Goal: Navigation & Orientation: Understand site structure

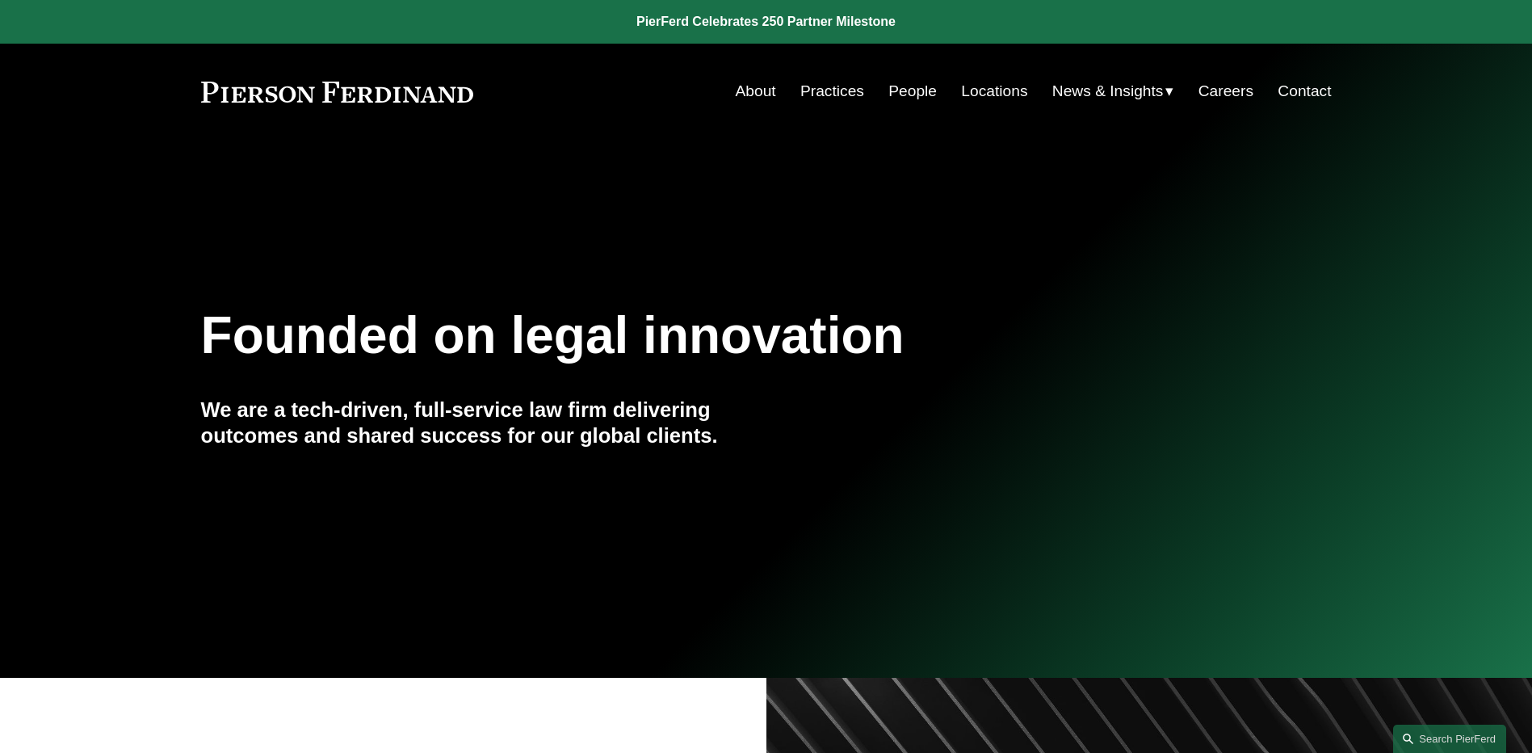
click at [909, 90] on link "People" at bounding box center [912, 91] width 48 height 31
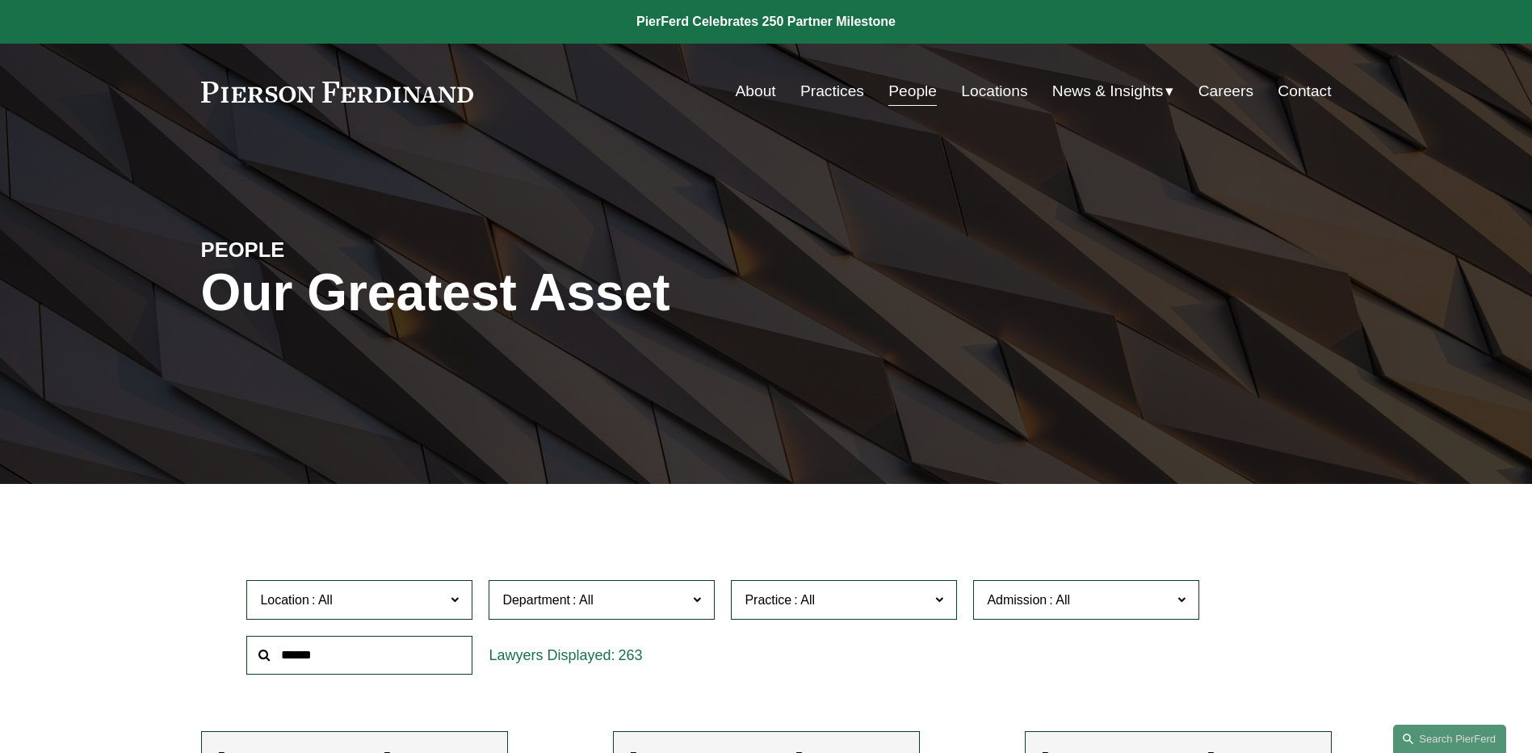
click at [0, 0] on link "News" at bounding box center [0, 0] width 0 height 0
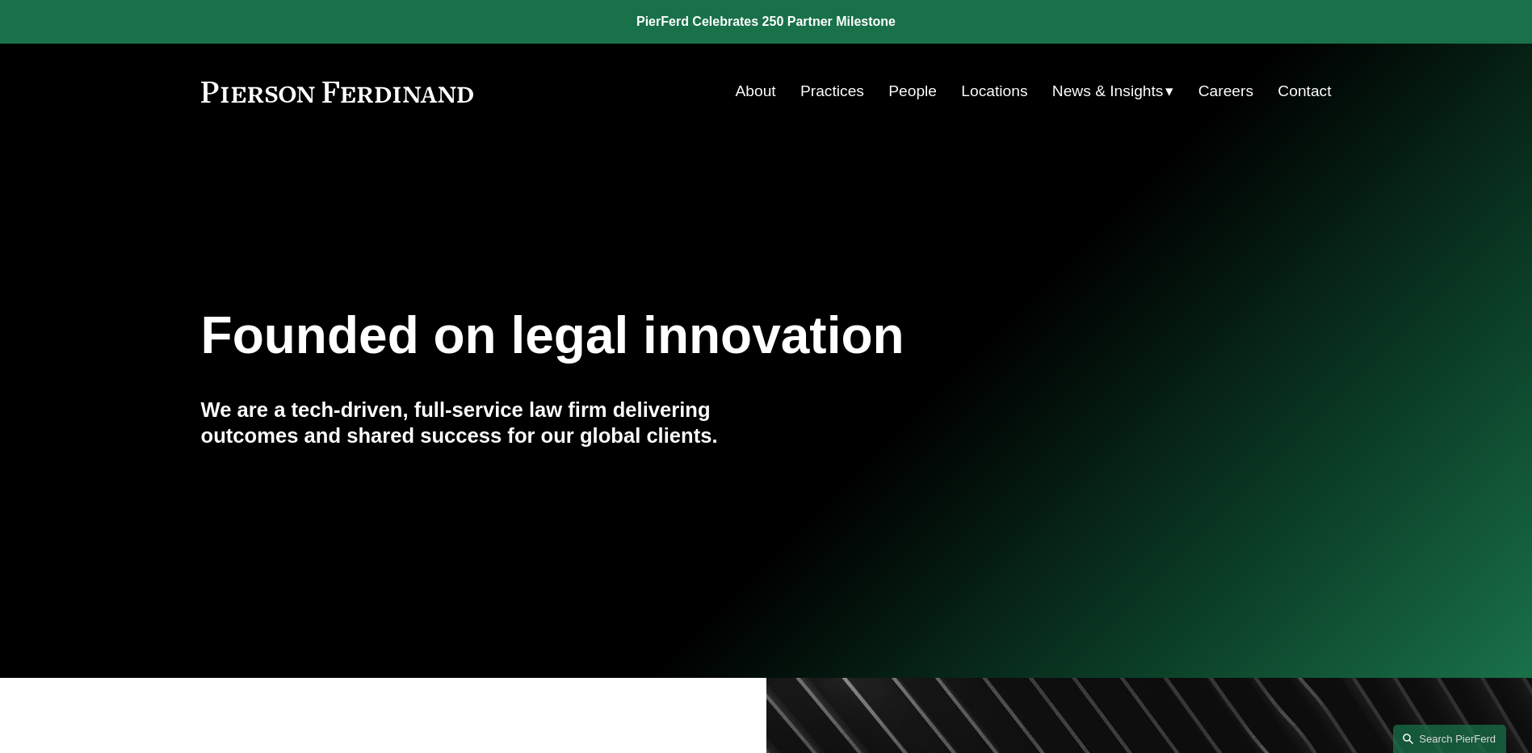
click at [0, 0] on span "News" at bounding box center [0, 0] width 0 height 0
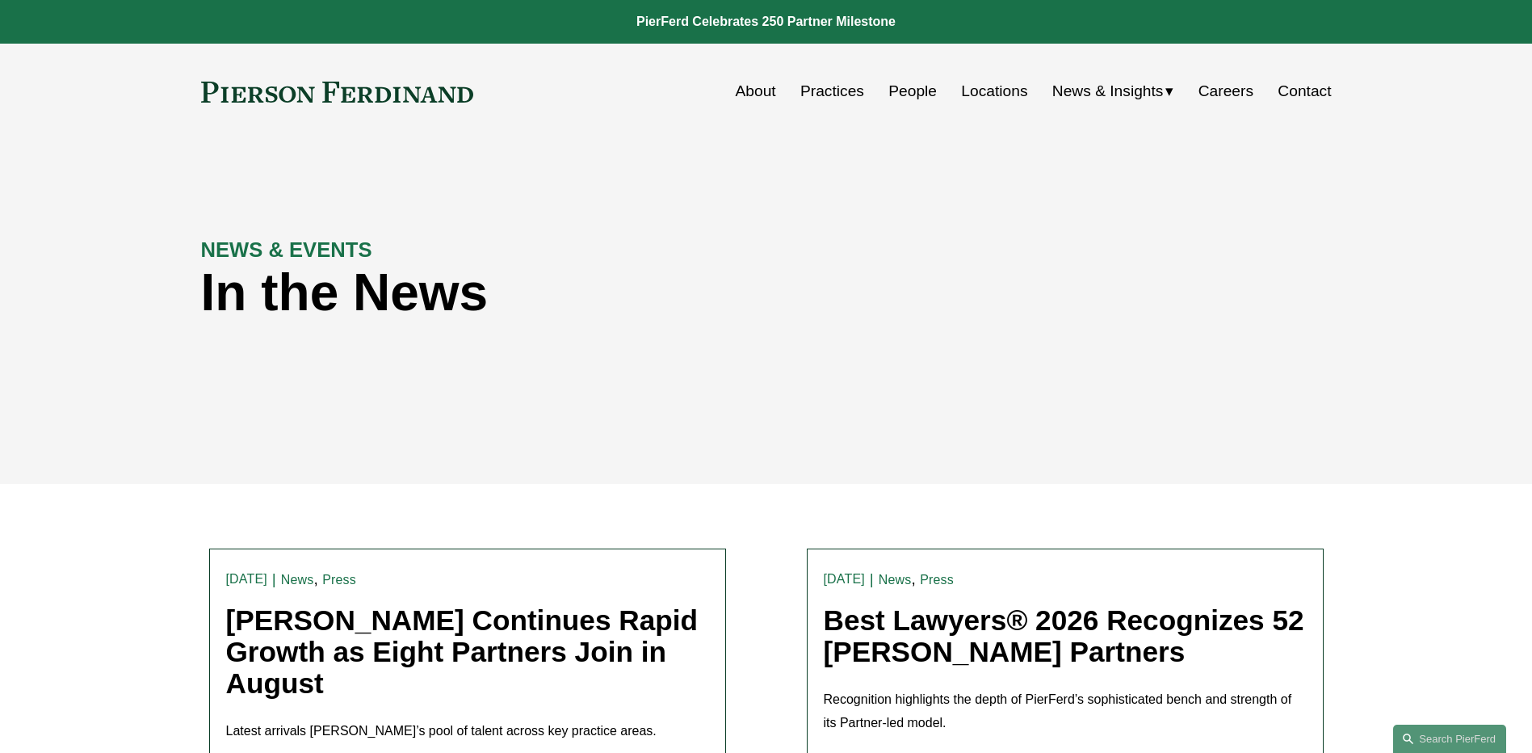
click at [0, 0] on span "Insights" at bounding box center [0, 0] width 0 height 0
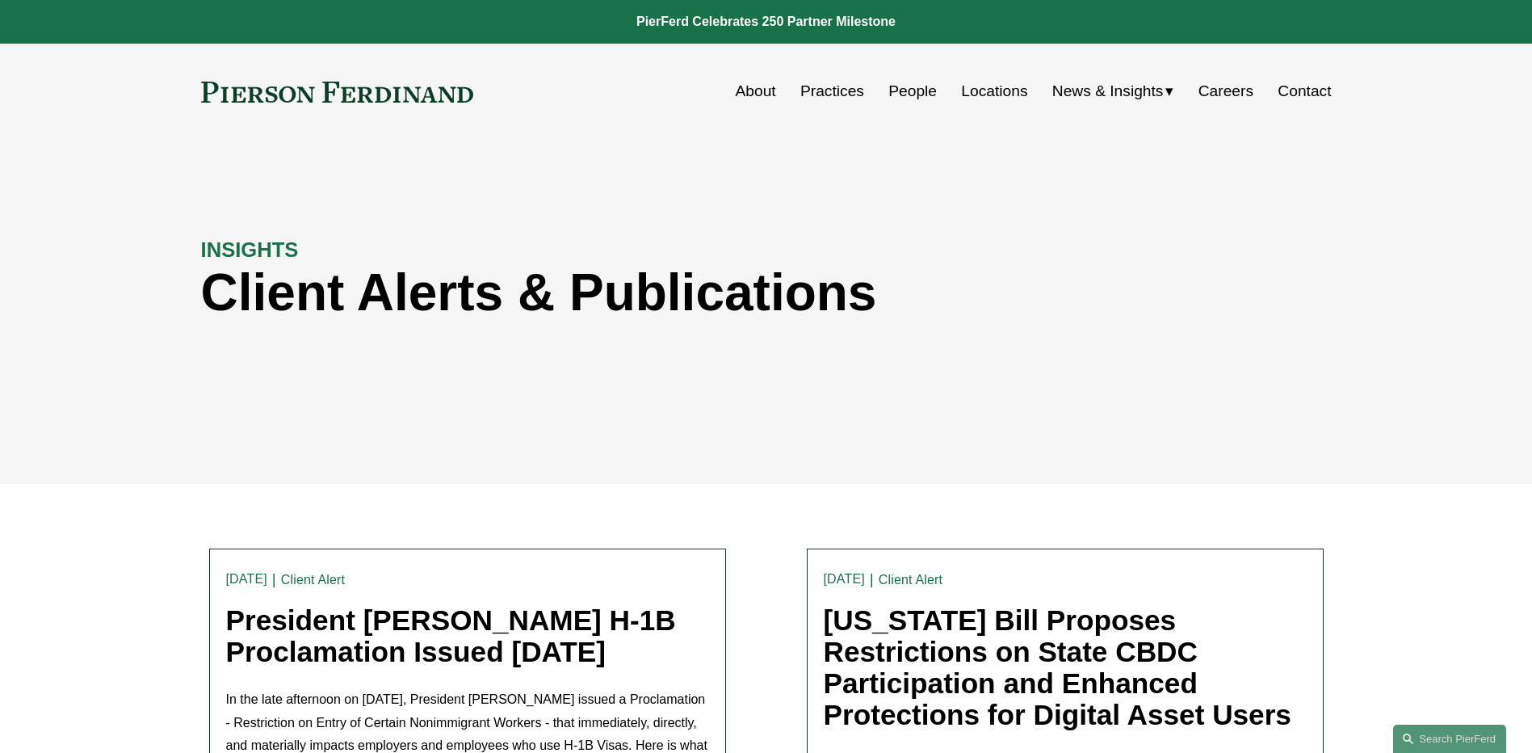
click at [0, 0] on span "Blogs" at bounding box center [0, 0] width 0 height 0
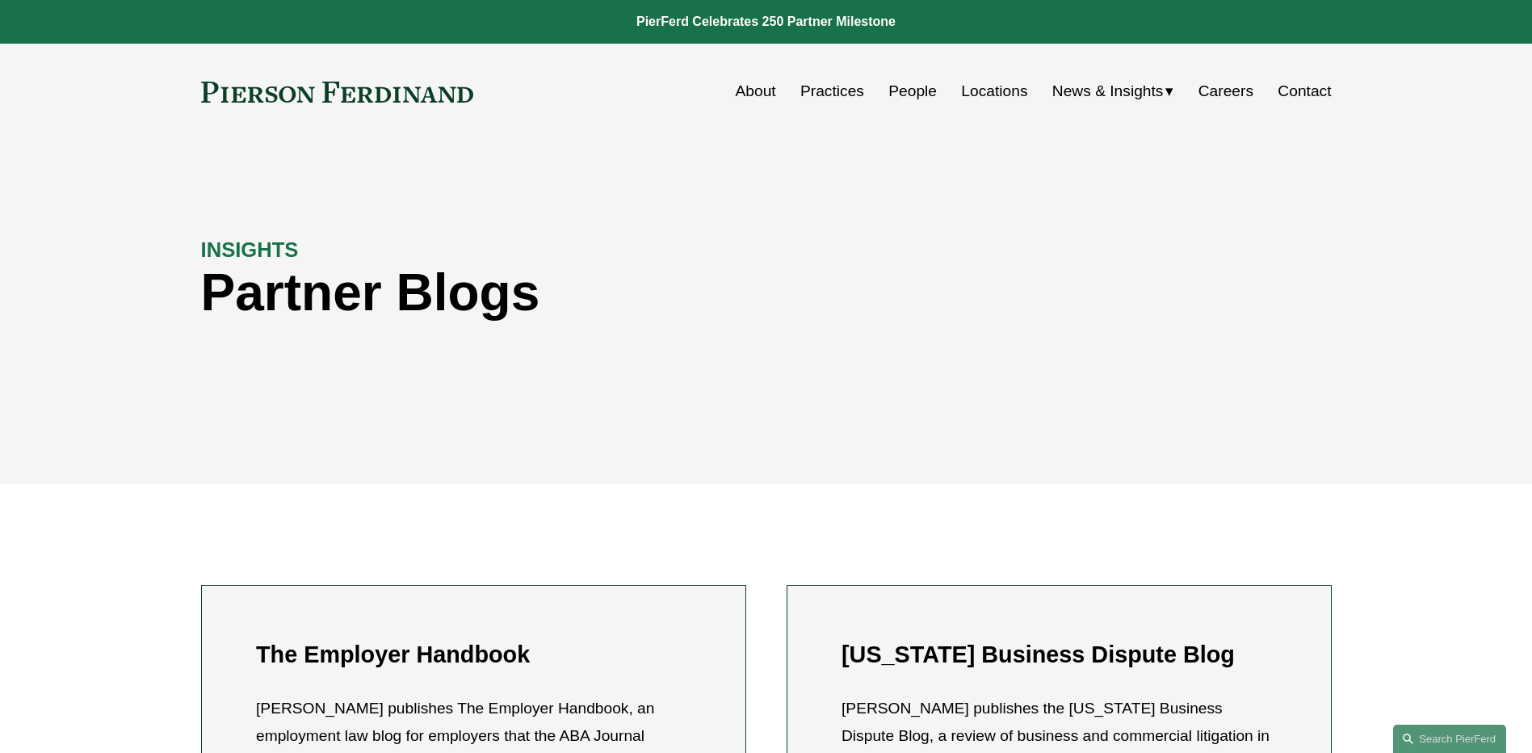
click at [902, 96] on link "People" at bounding box center [912, 91] width 48 height 31
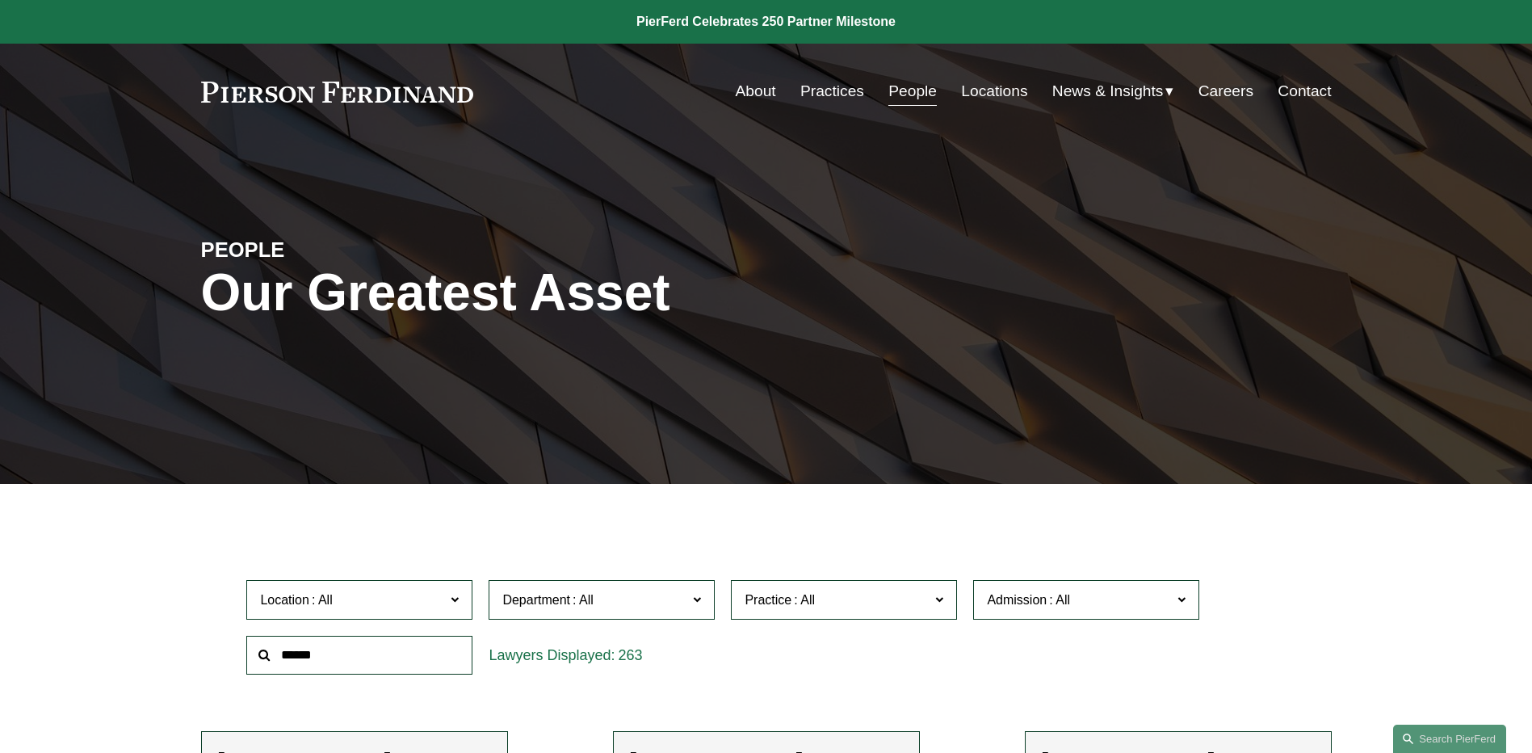
click at [842, 89] on link "Practices" at bounding box center [832, 91] width 64 height 31
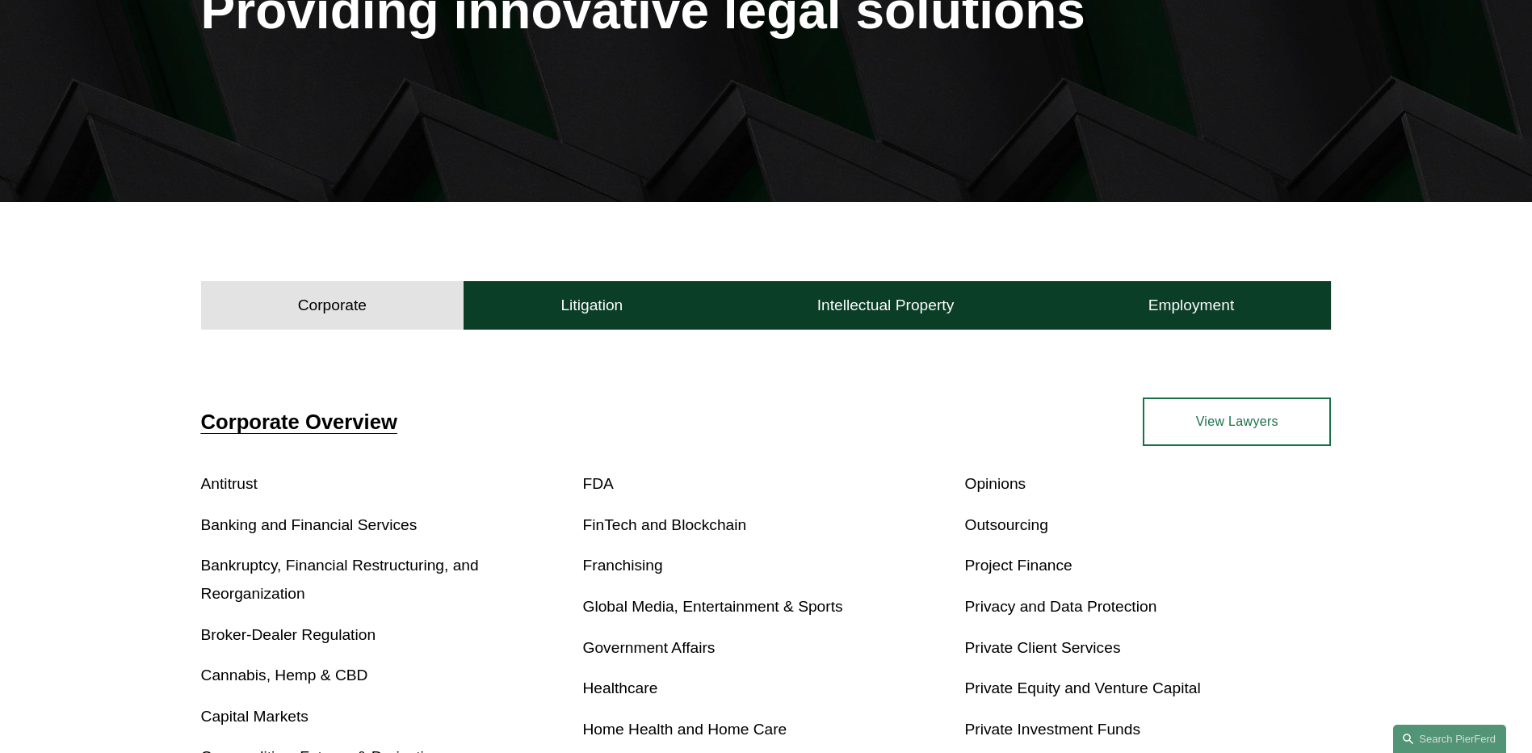
scroll to position [280, 0]
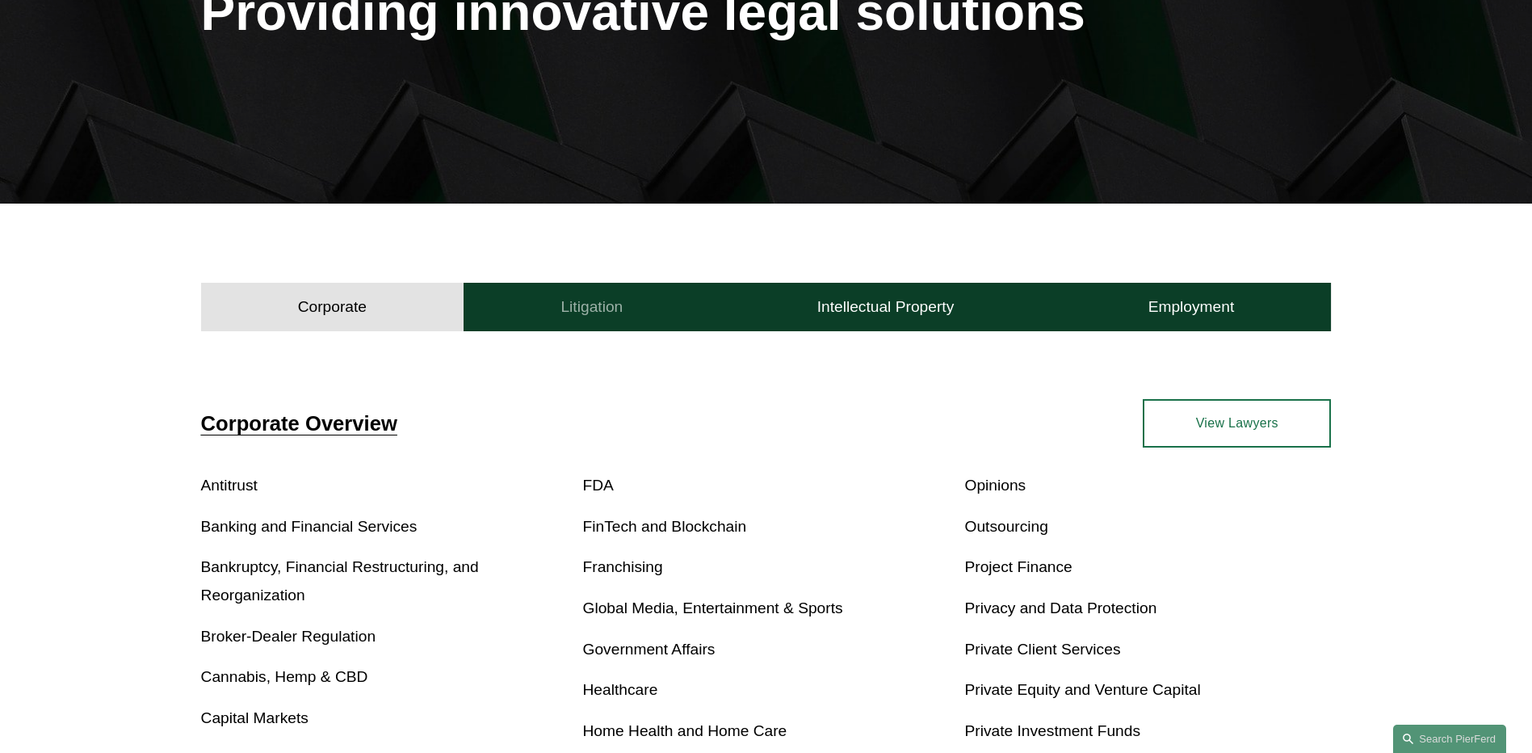
click at [628, 286] on button "Litigation" at bounding box center [592, 307] width 256 height 48
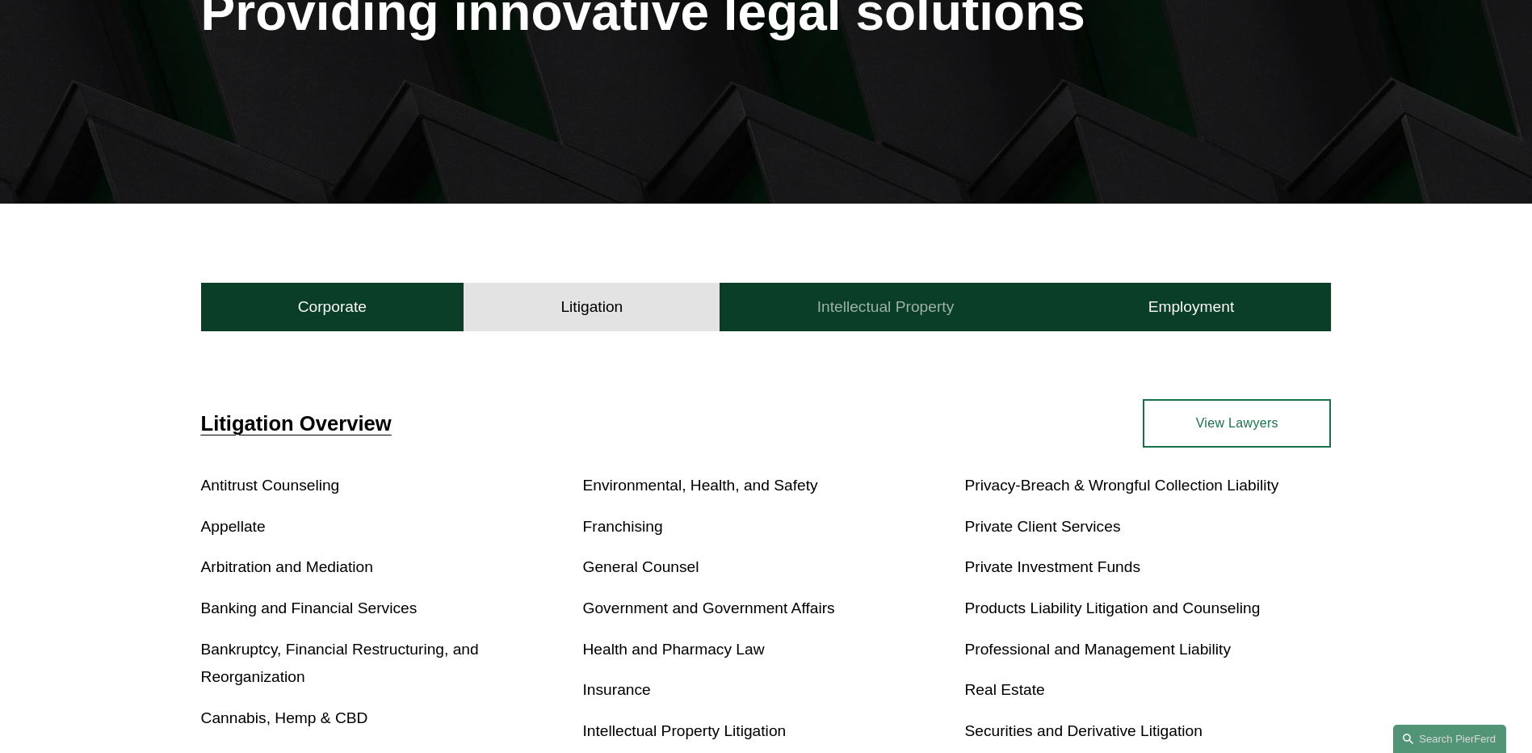
click at [839, 316] on h4 "Intellectual Property" at bounding box center [885, 306] width 137 height 19
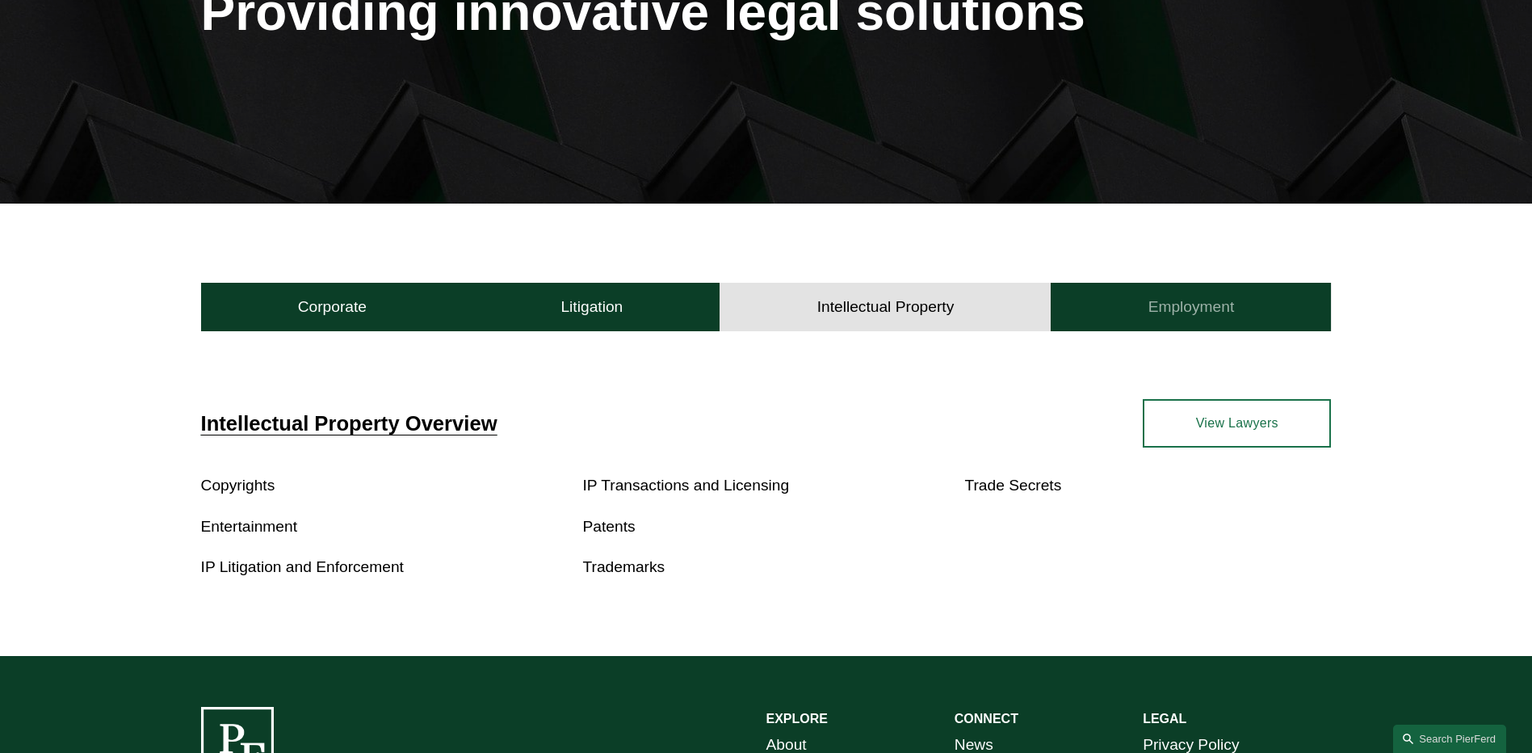
click at [1151, 317] on h4 "Employment" at bounding box center [1191, 306] width 86 height 19
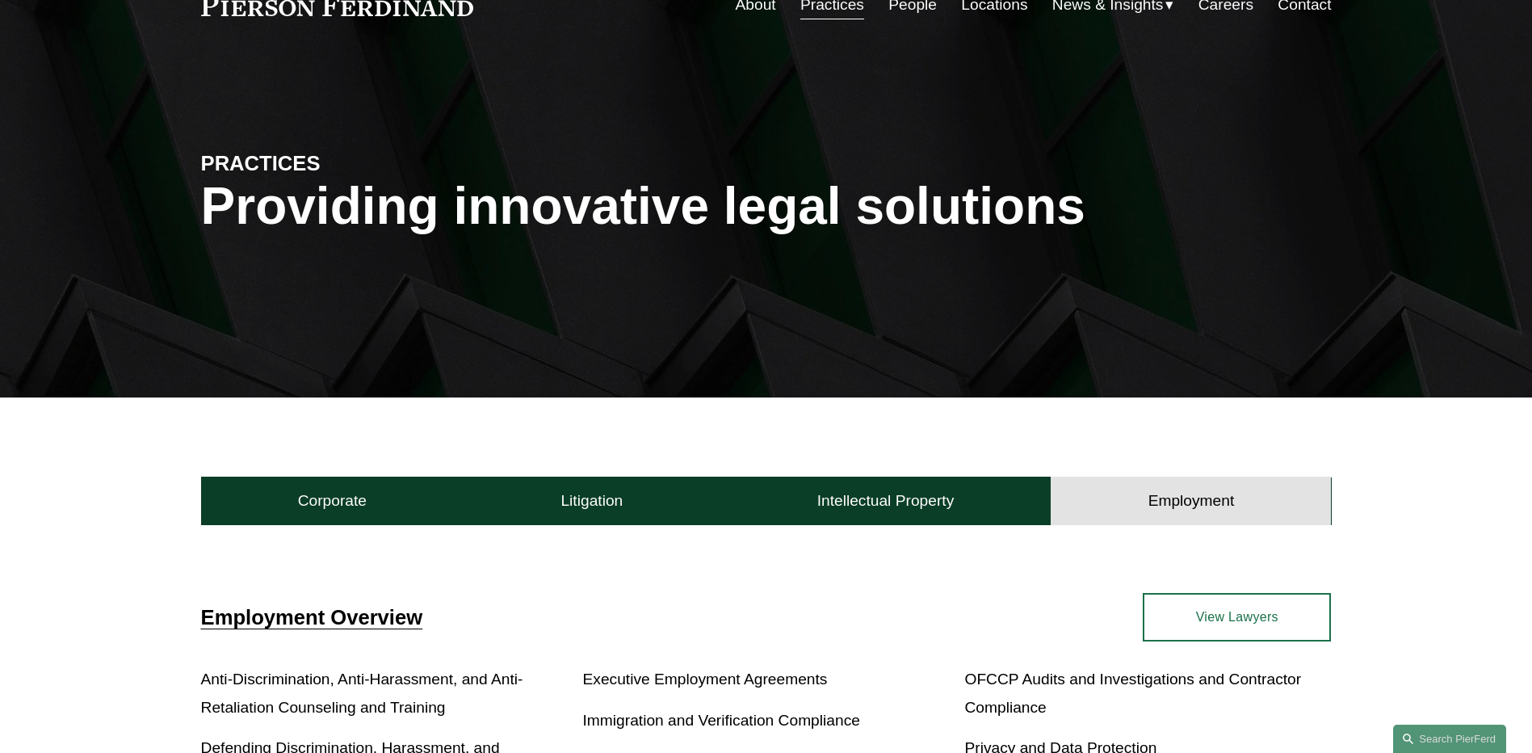
scroll to position [0, 0]
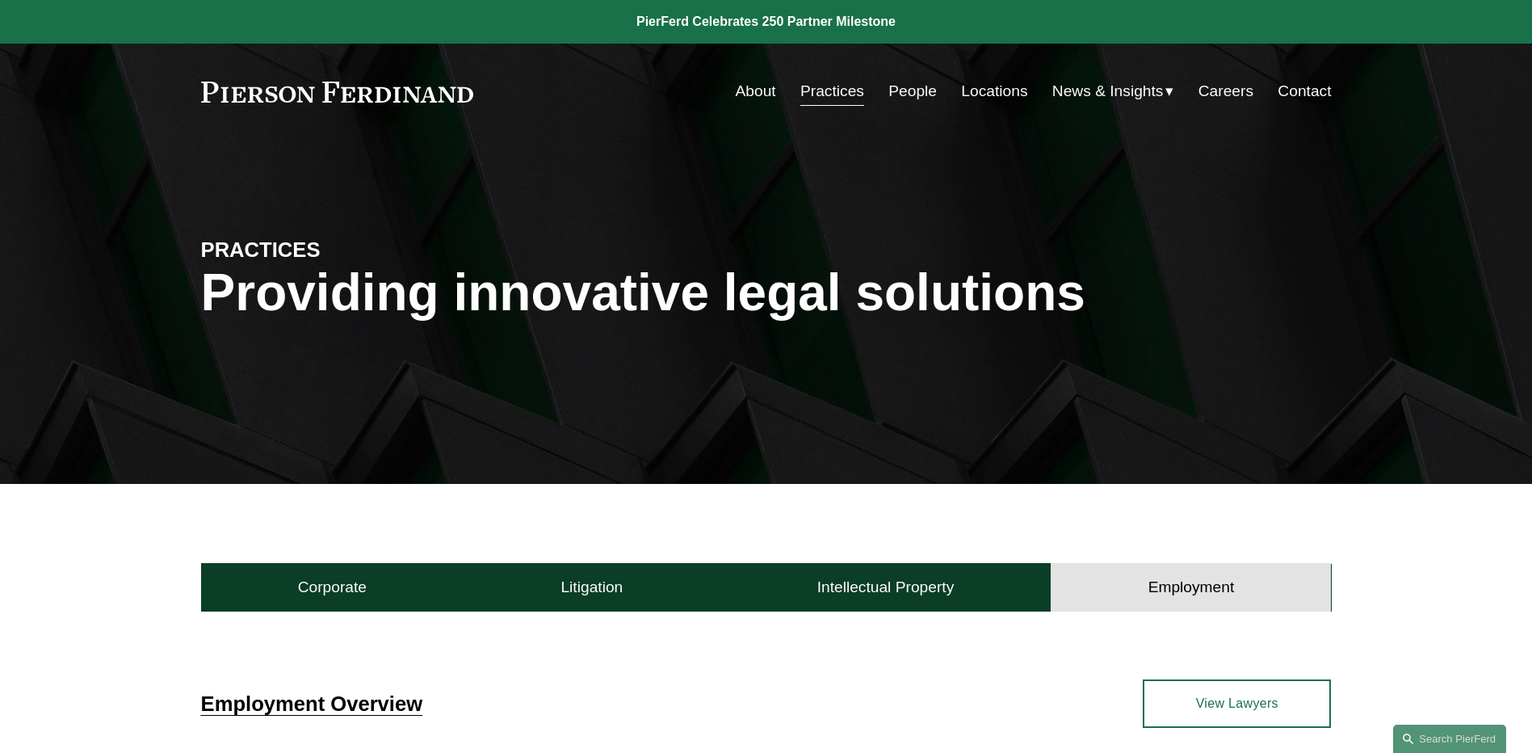
click at [918, 90] on link "People" at bounding box center [912, 91] width 48 height 31
